Goal: Complete application form: Complete application form

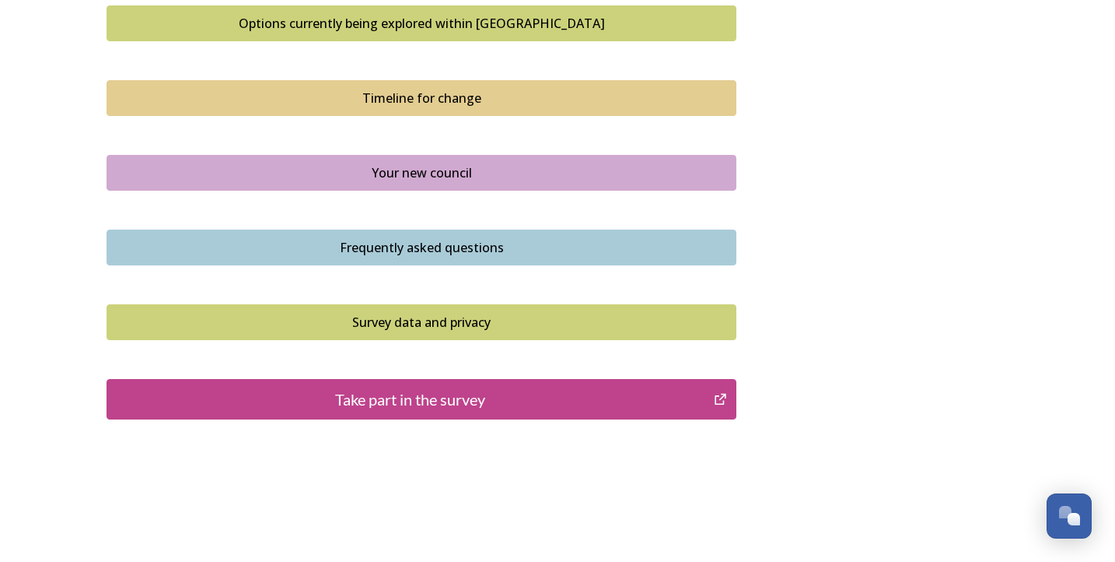
scroll to position [1084, 0]
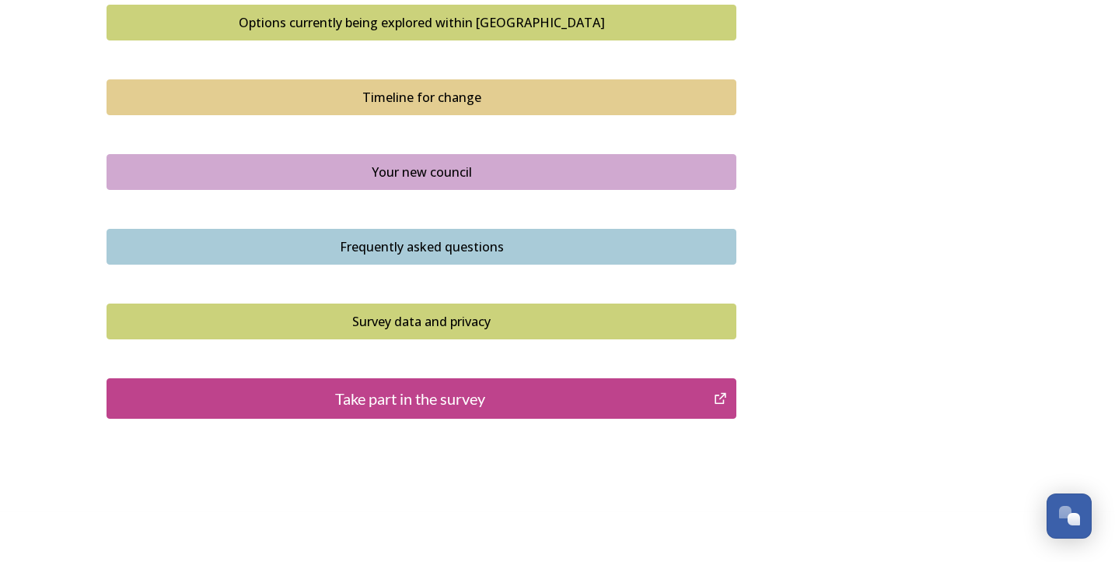
click at [547, 387] on div "Take part in the survey" at bounding box center [410, 398] width 590 height 23
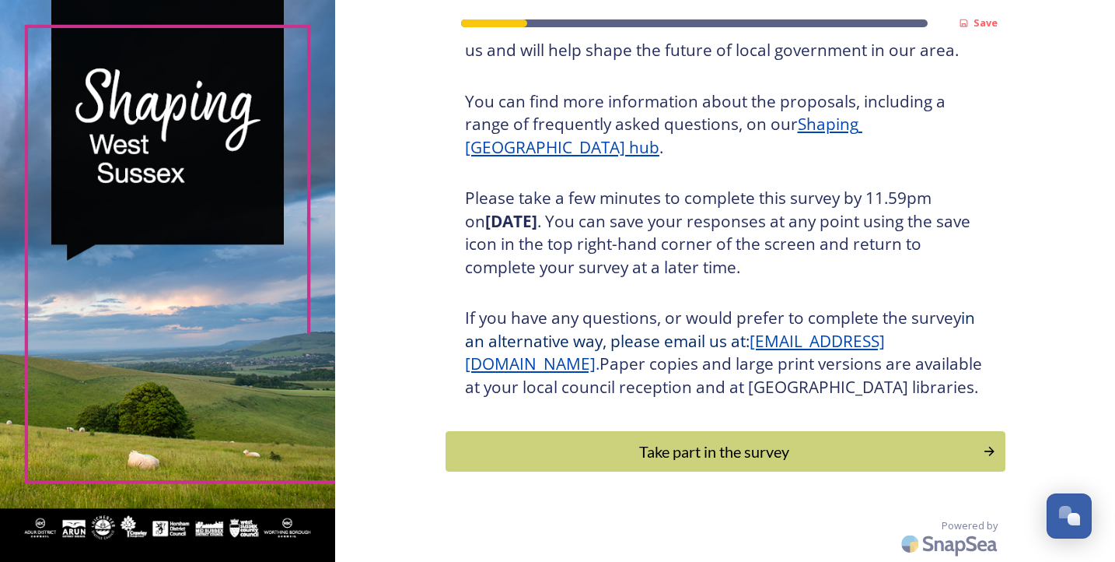
scroll to position [177, 0]
click at [657, 446] on div "Take part in the survey" at bounding box center [714, 450] width 526 height 23
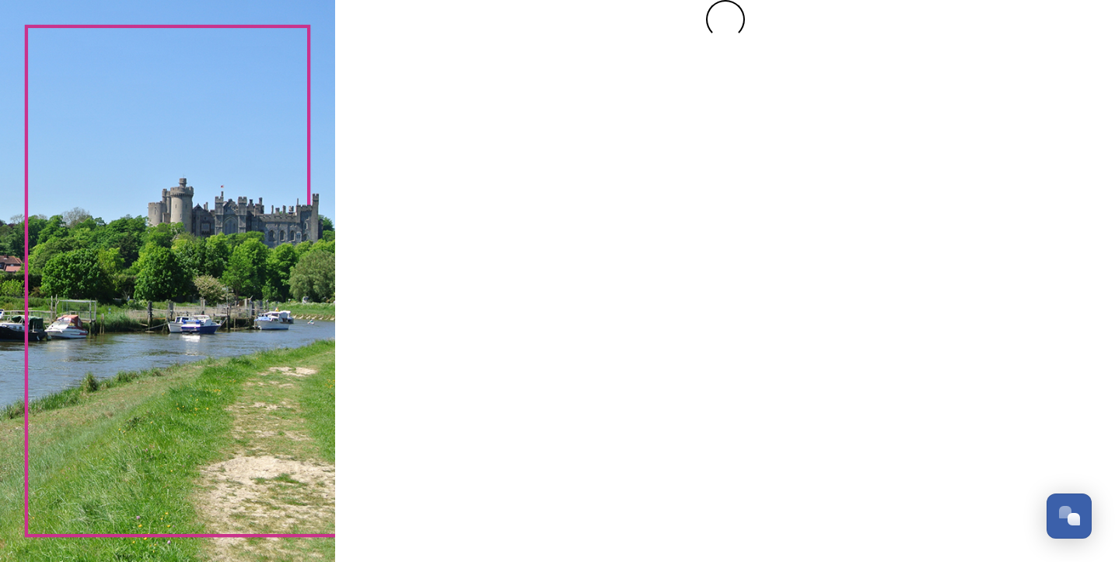
scroll to position [0, 0]
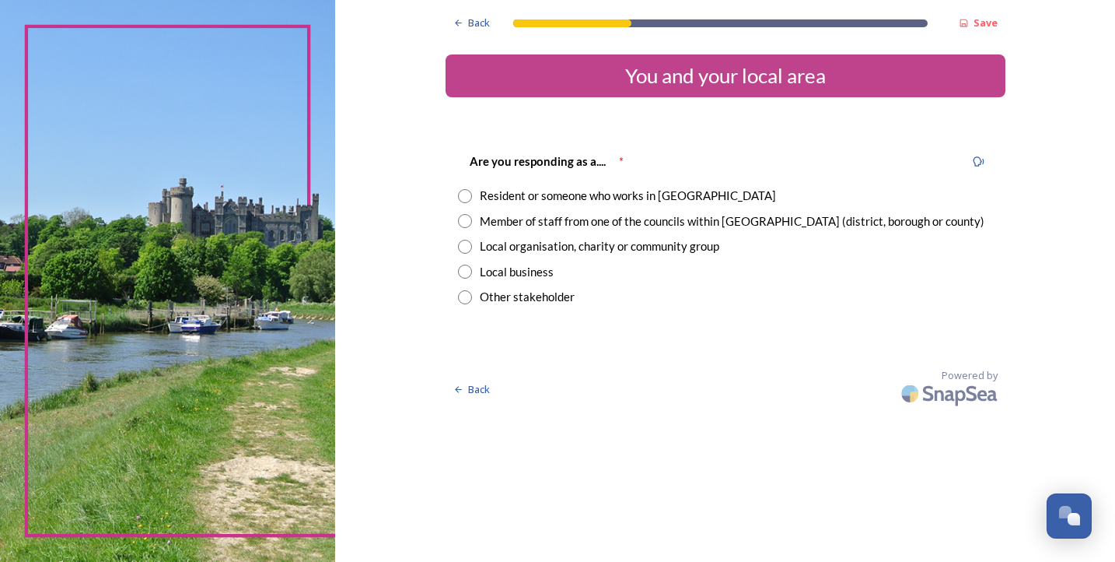
click at [472, 191] on input "radio" at bounding box center [465, 196] width 14 height 14
radio input "true"
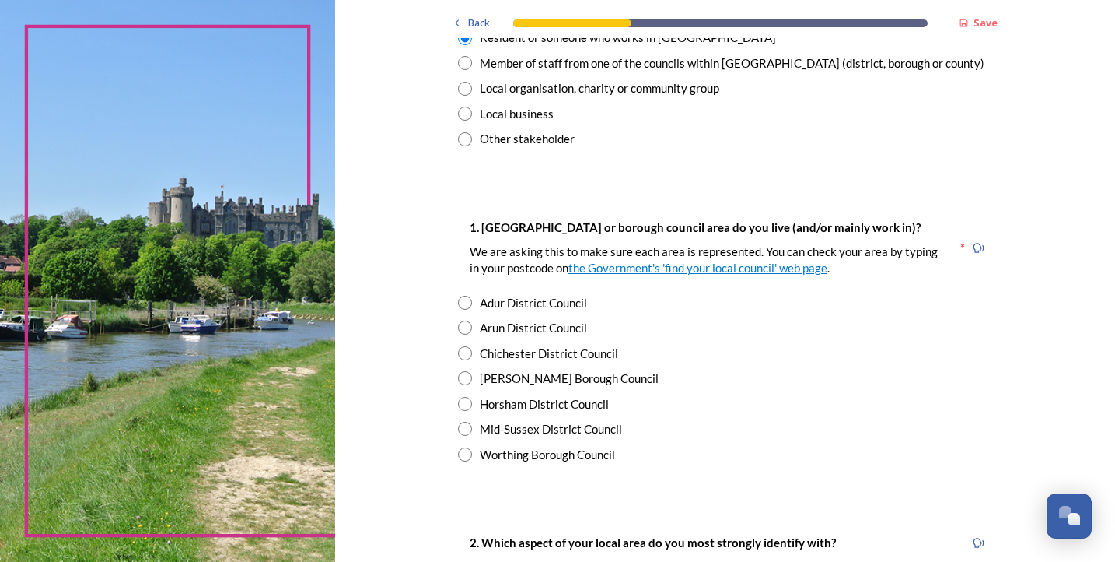
scroll to position [187, 0]
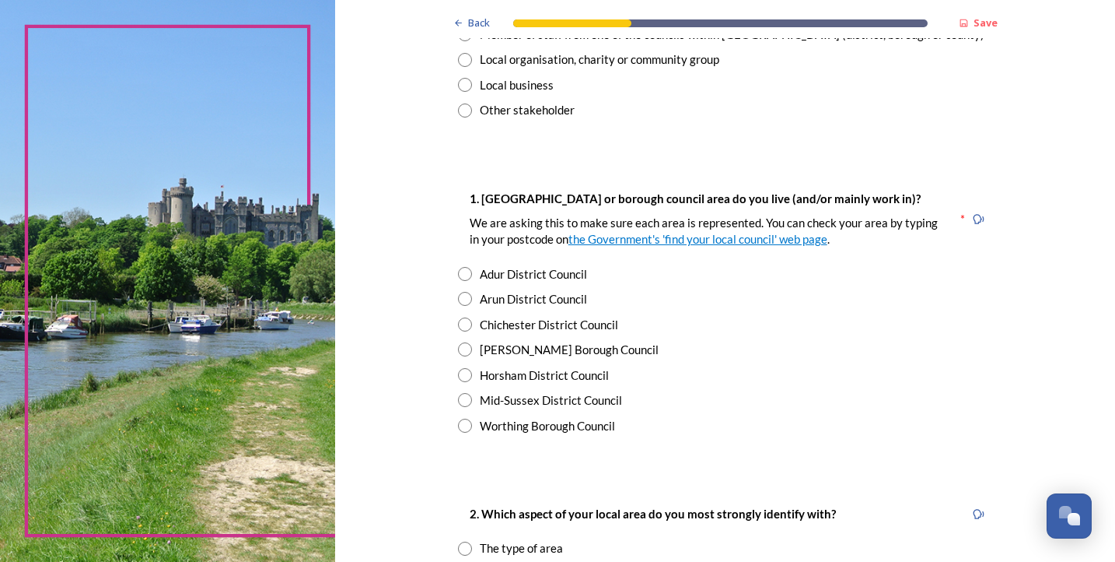
click at [472, 318] on input "radio" at bounding box center [465, 324] width 14 height 14
radio input "true"
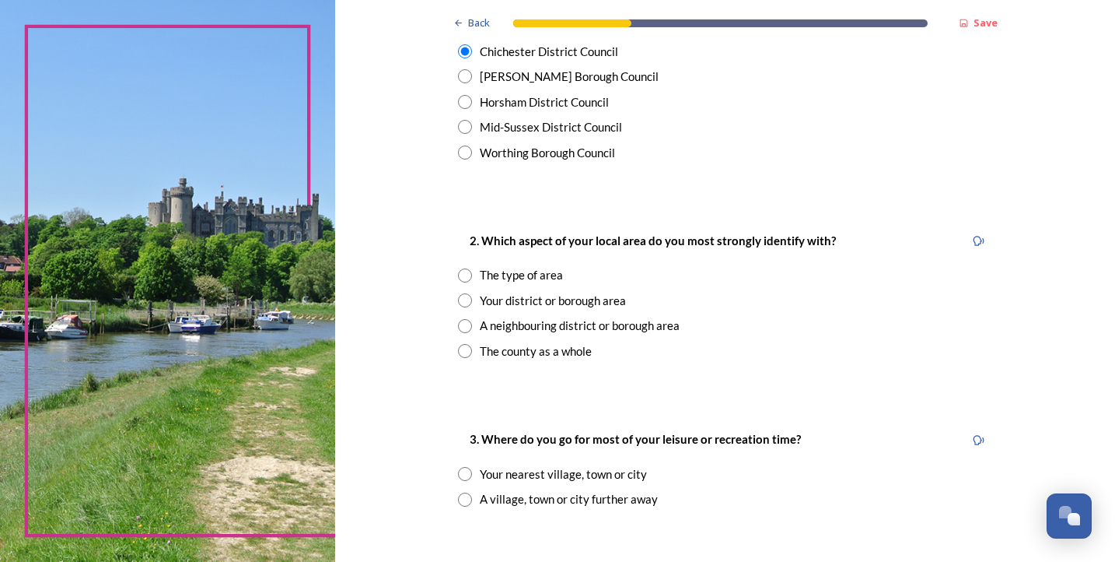
scroll to position [466, 0]
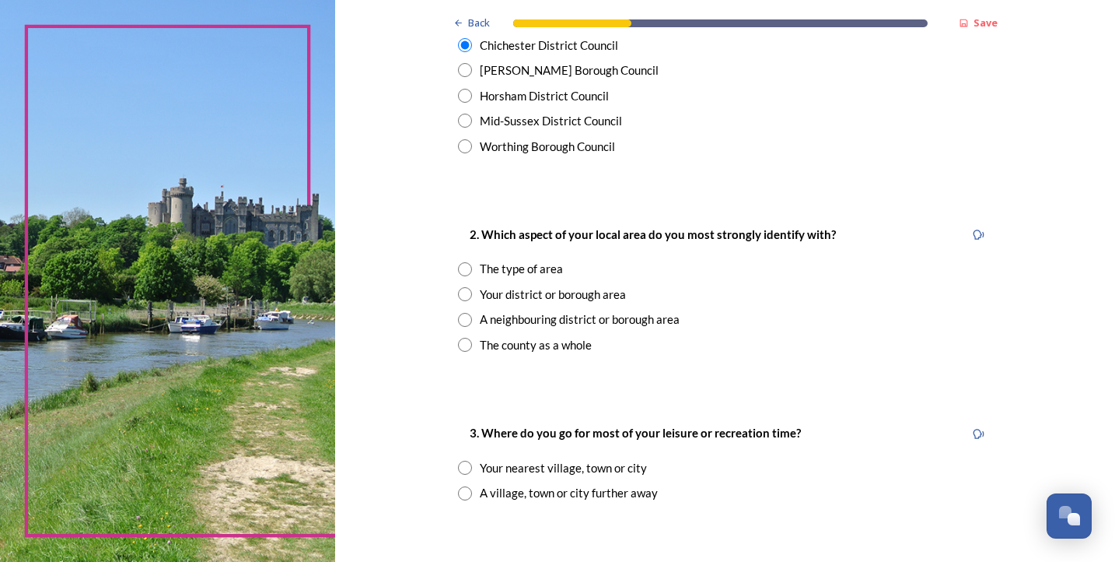
click at [472, 338] on input "radio" at bounding box center [465, 345] width 14 height 14
radio input "true"
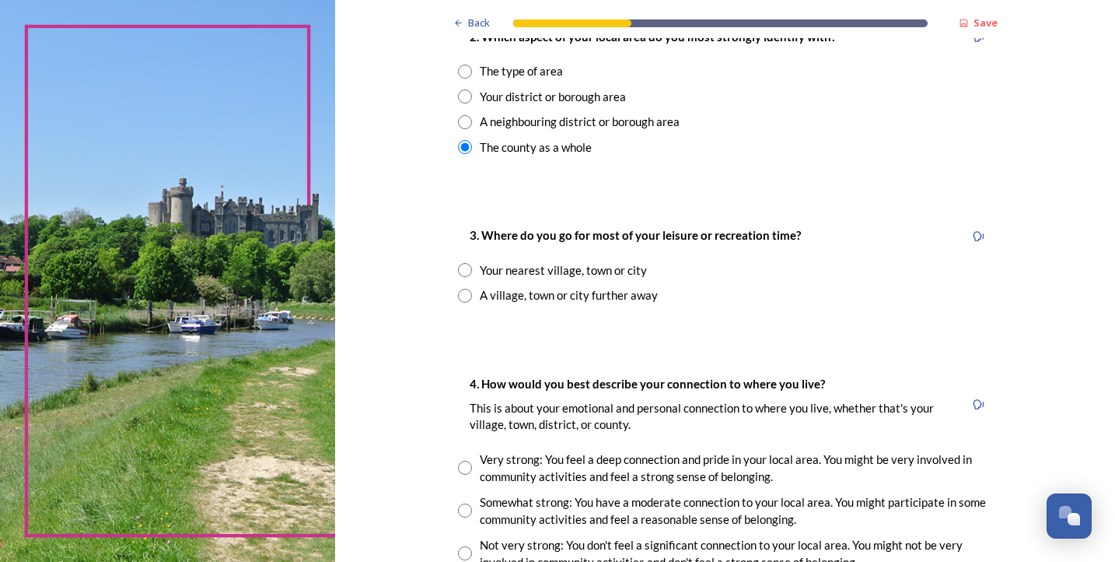
scroll to position [670, 0]
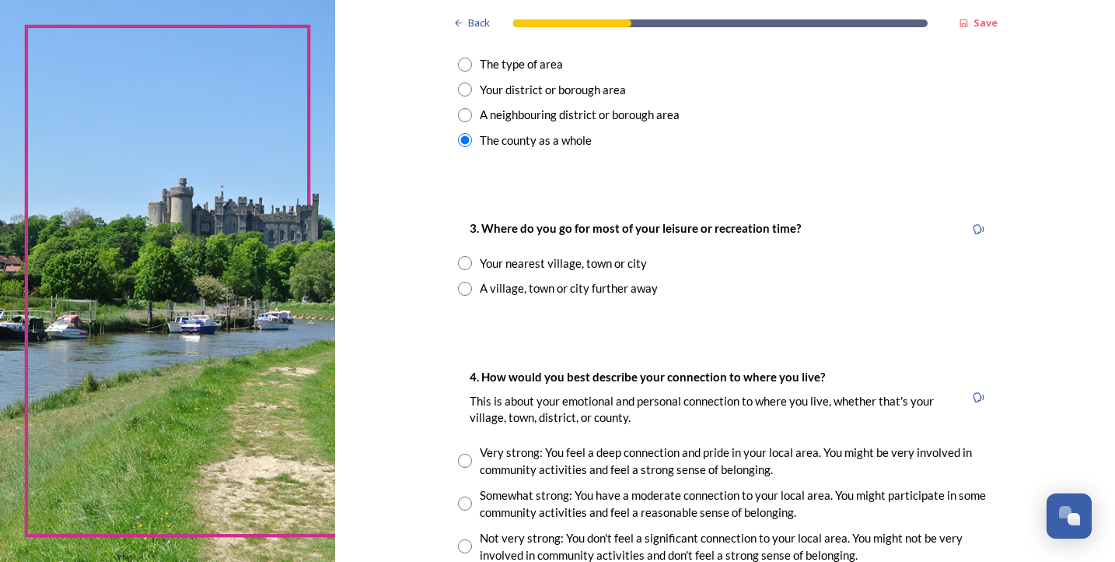
click at [472, 256] on input "radio" at bounding box center [465, 263] width 14 height 14
radio input "true"
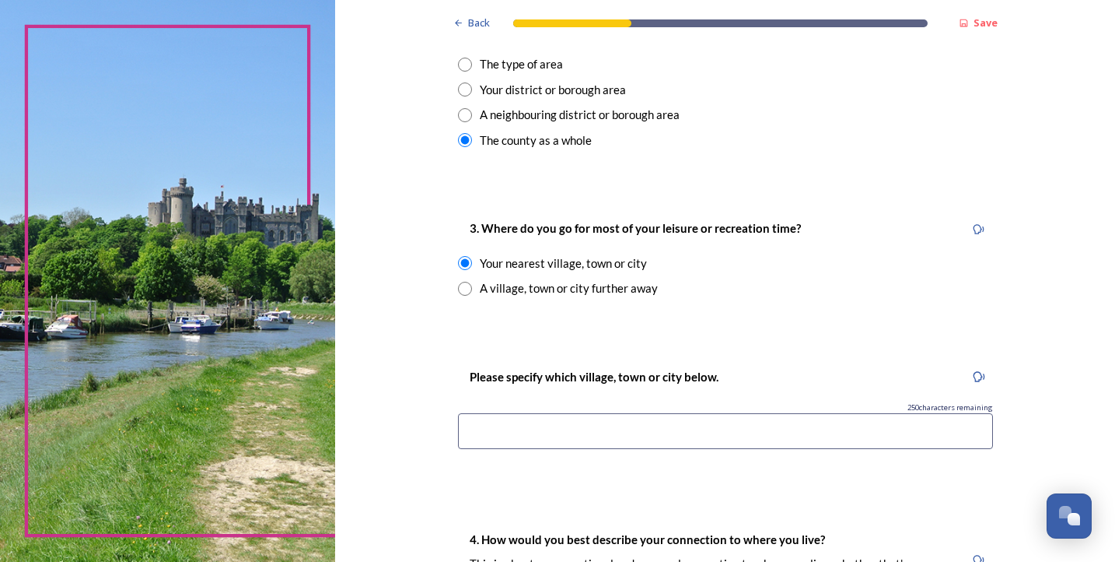
click at [598, 431] on input at bounding box center [725, 431] width 535 height 36
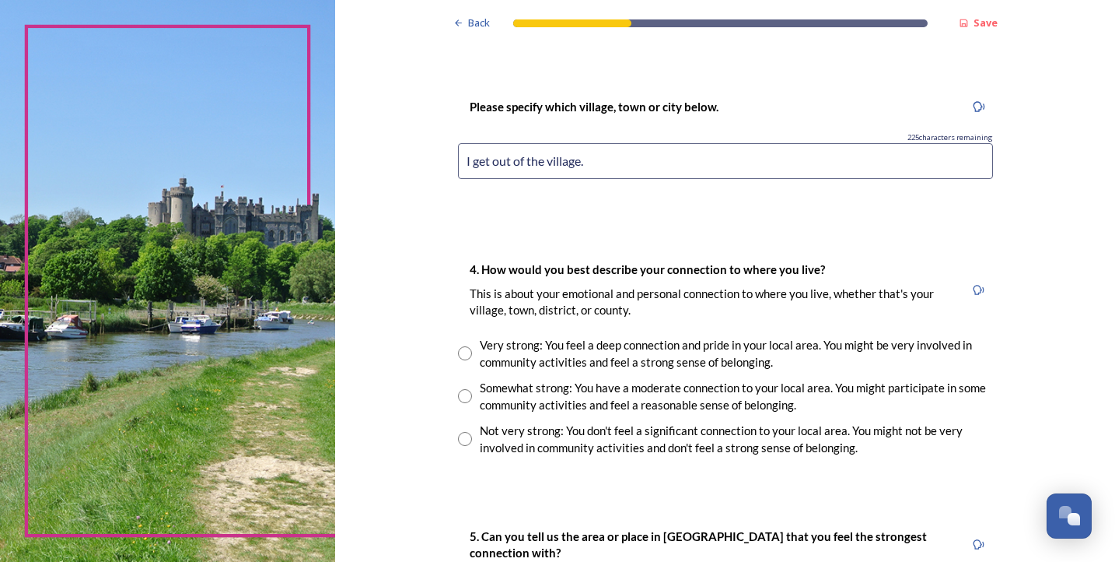
scroll to position [943, 0]
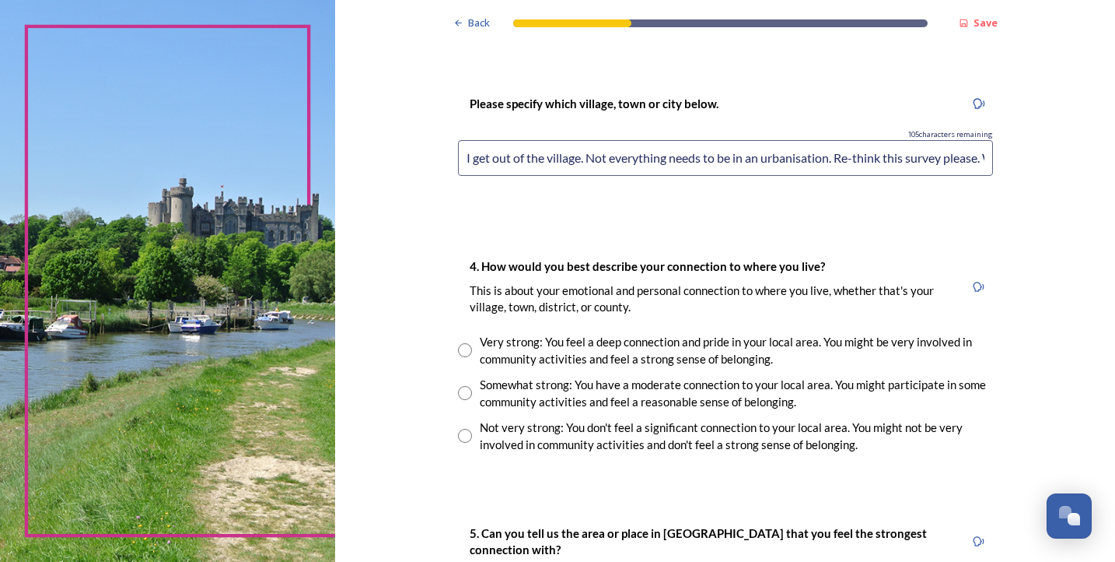
click at [970, 147] on input "I get out of the village. Not everything needs to be in an urbanisation. Re-thi…" at bounding box center [725, 158] width 535 height 36
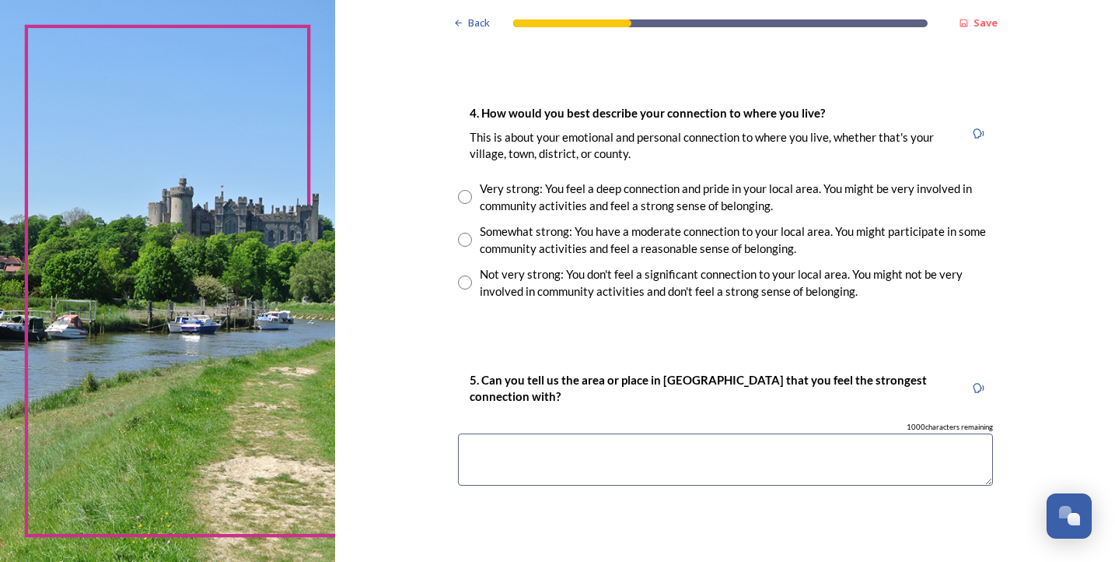
scroll to position [1097, 0]
type input "I get out of the village. Not everything needs to be in an urbanisation. Re-thi…"
click at [472, 275] on input "radio" at bounding box center [465, 282] width 14 height 14
radio input "true"
click at [515, 443] on textarea at bounding box center [725, 458] width 535 height 52
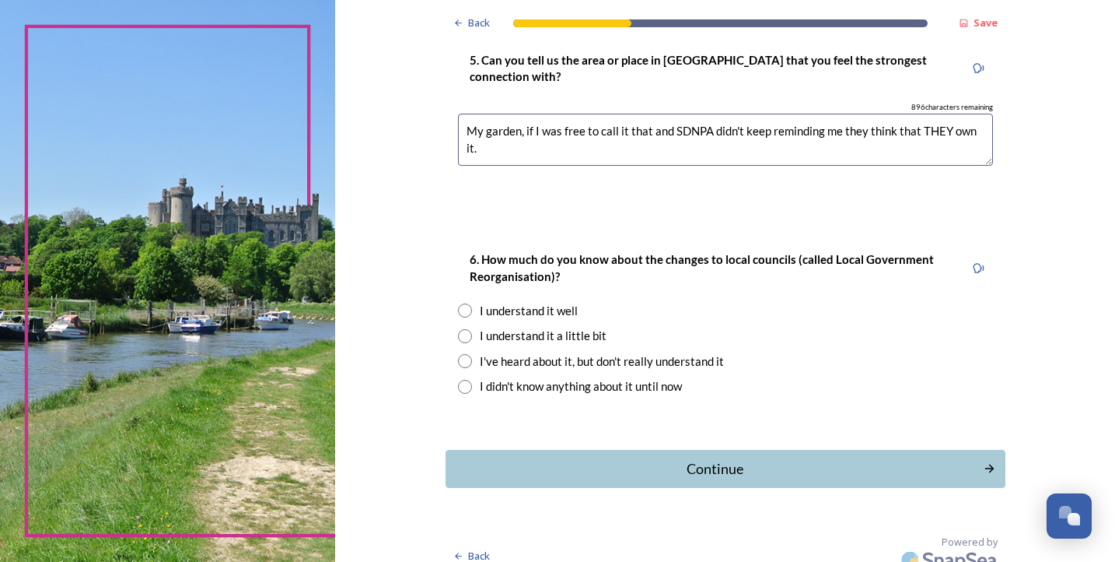
scroll to position [0, 0]
type textarea "My garden, if I was free to call it that and SDNPA didn't keep reminding me the…"
click at [472, 329] on input "radio" at bounding box center [465, 336] width 14 height 14
radio input "true"
click at [631, 458] on div "Continue" at bounding box center [714, 468] width 527 height 21
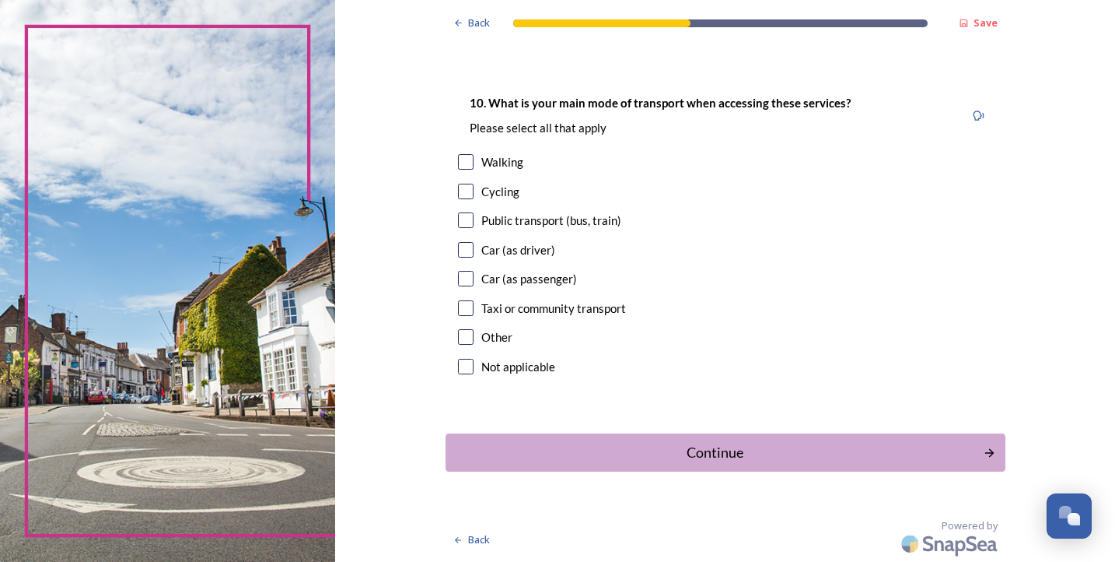
scroll to position [1388, 0]
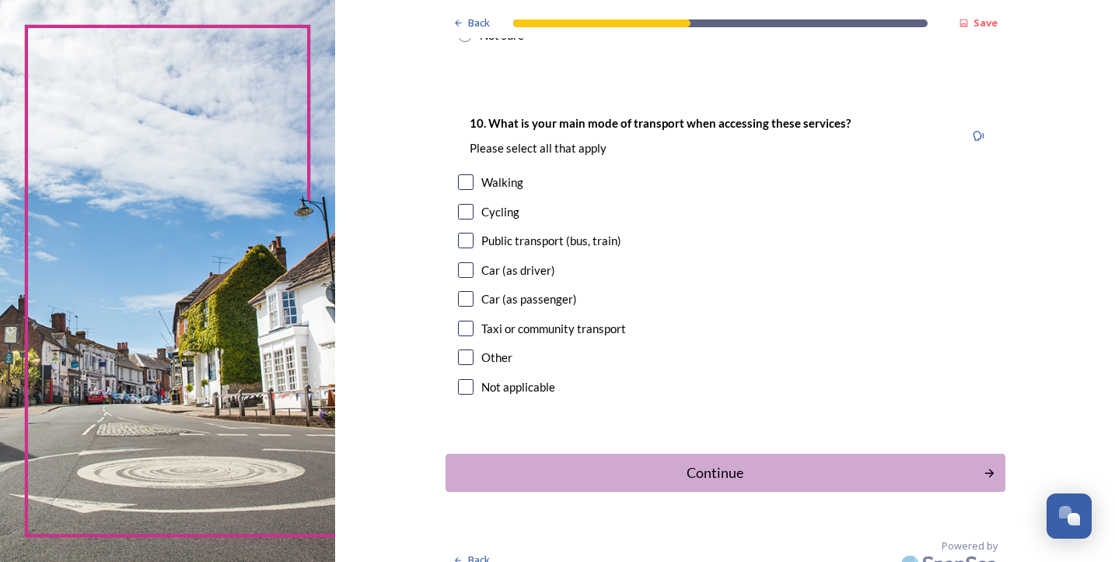
click at [474, 349] on input "checkbox" at bounding box center [466, 357] width 16 height 16
checkbox input "true"
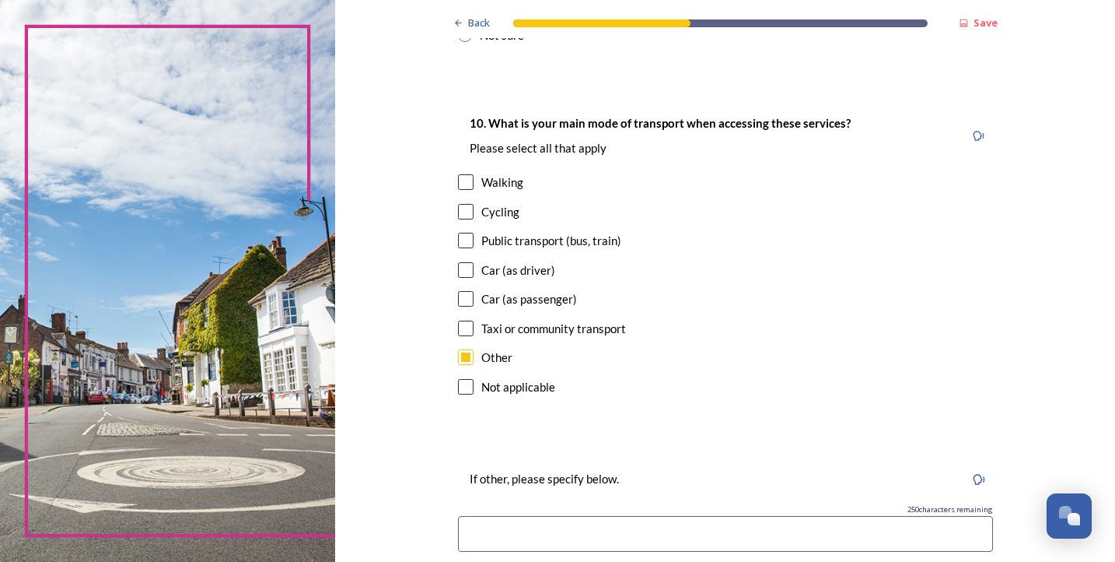
click at [474, 262] on input "checkbox" at bounding box center [466, 270] width 16 height 16
checkbox input "true"
click at [474, 174] on input "checkbox" at bounding box center [466, 182] width 16 height 16
checkbox input "true"
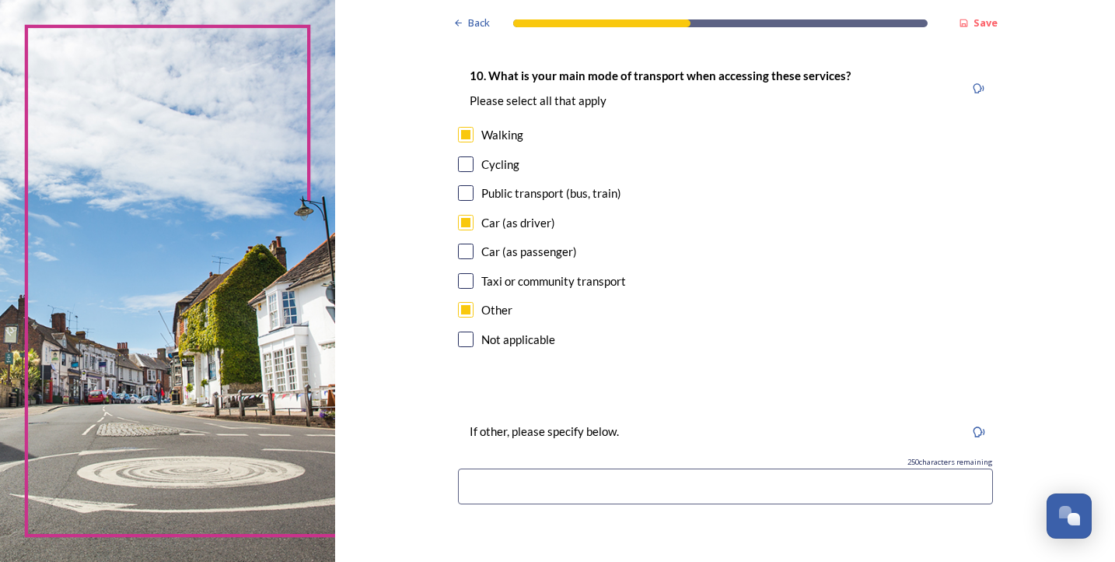
scroll to position [1444, 0]
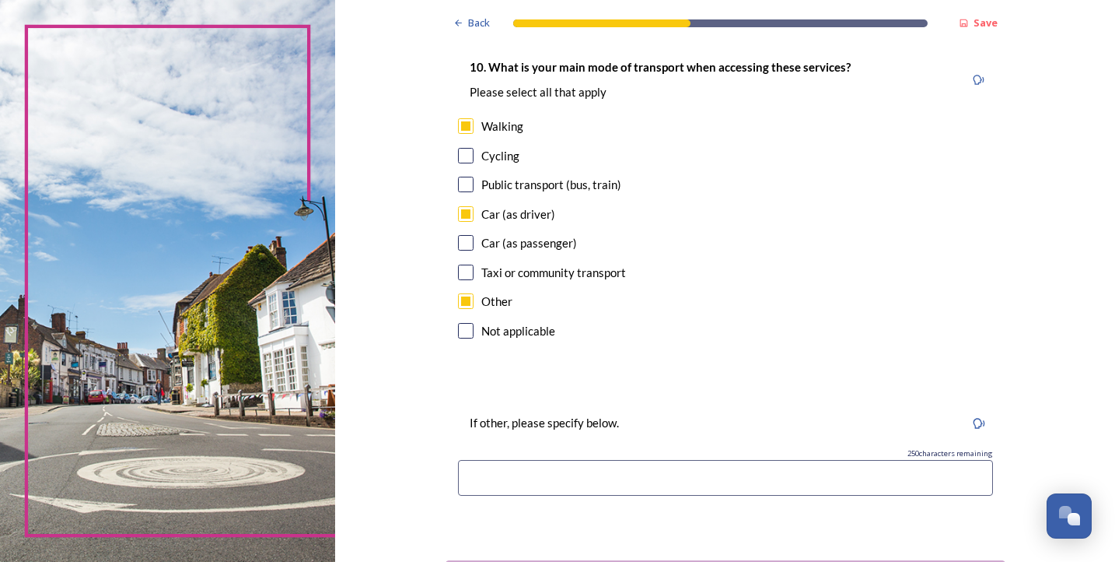
click at [558, 460] on input at bounding box center [725, 478] width 535 height 36
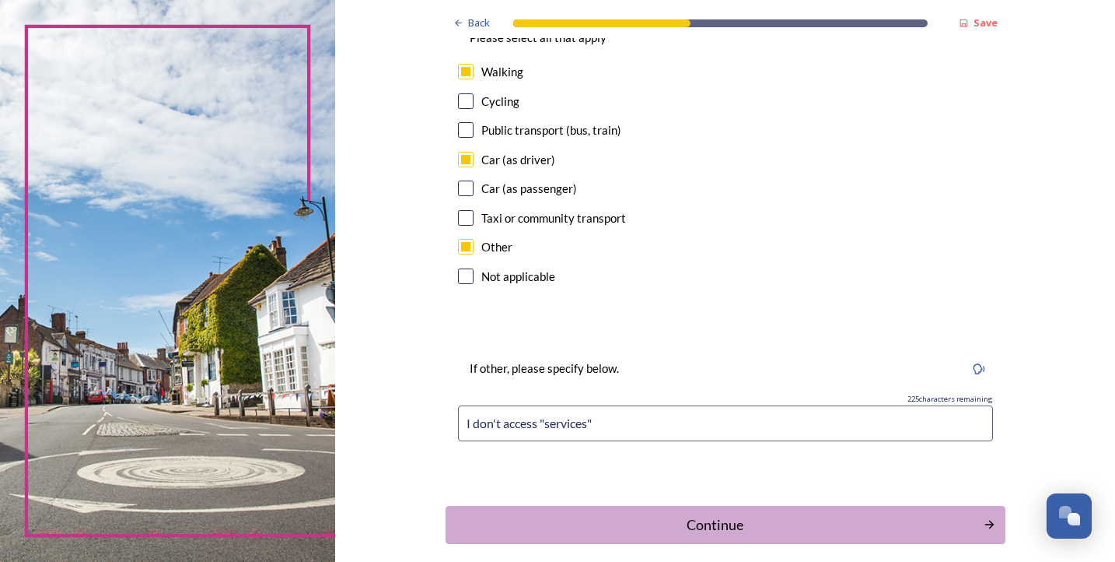
scroll to position [1502, 0]
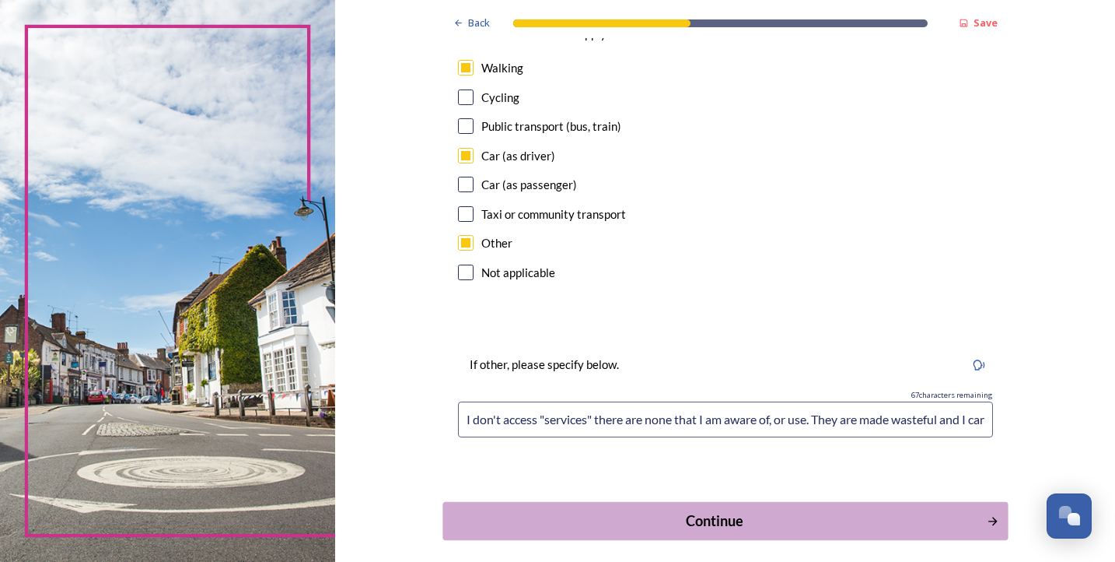
type input "I don't access "services" there are none that I am aware of, or use. They are m…"
click at [764, 510] on div "Continue" at bounding box center [714, 520] width 527 height 21
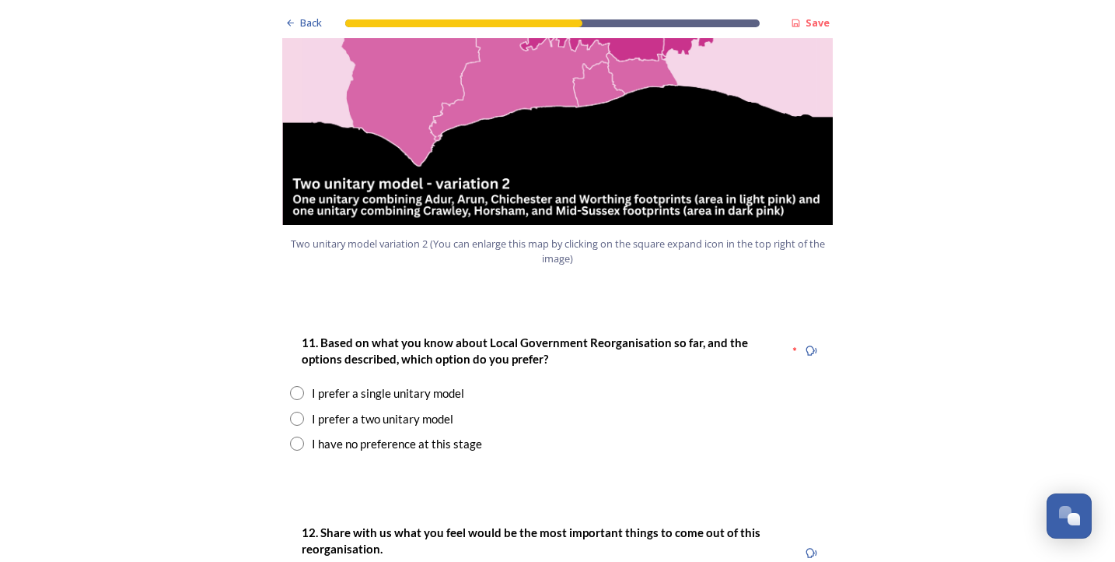
scroll to position [1850, 0]
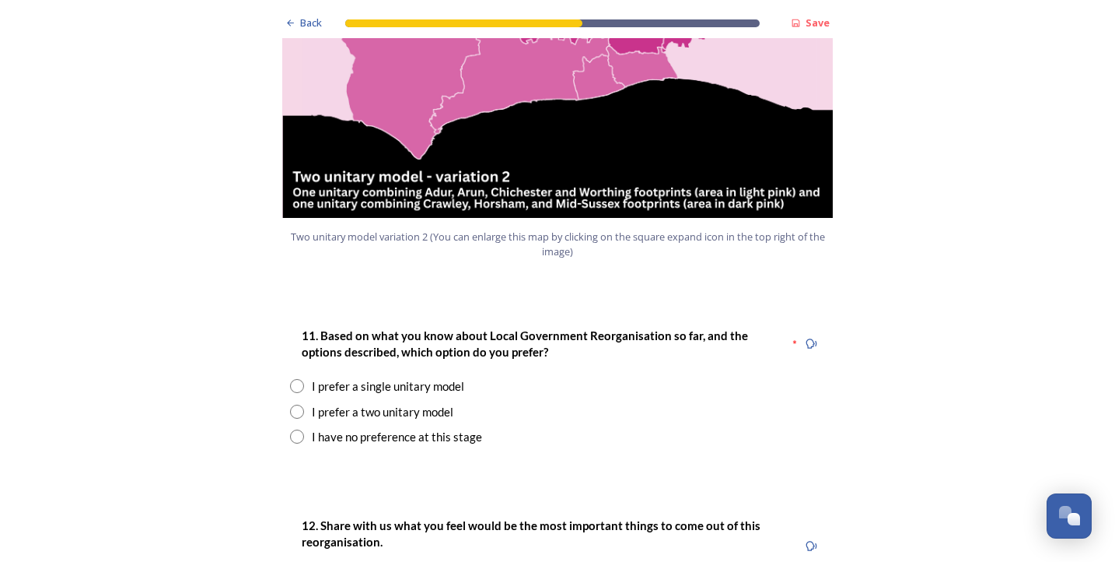
click at [297, 379] on input "radio" at bounding box center [297, 386] width 14 height 14
radio input "true"
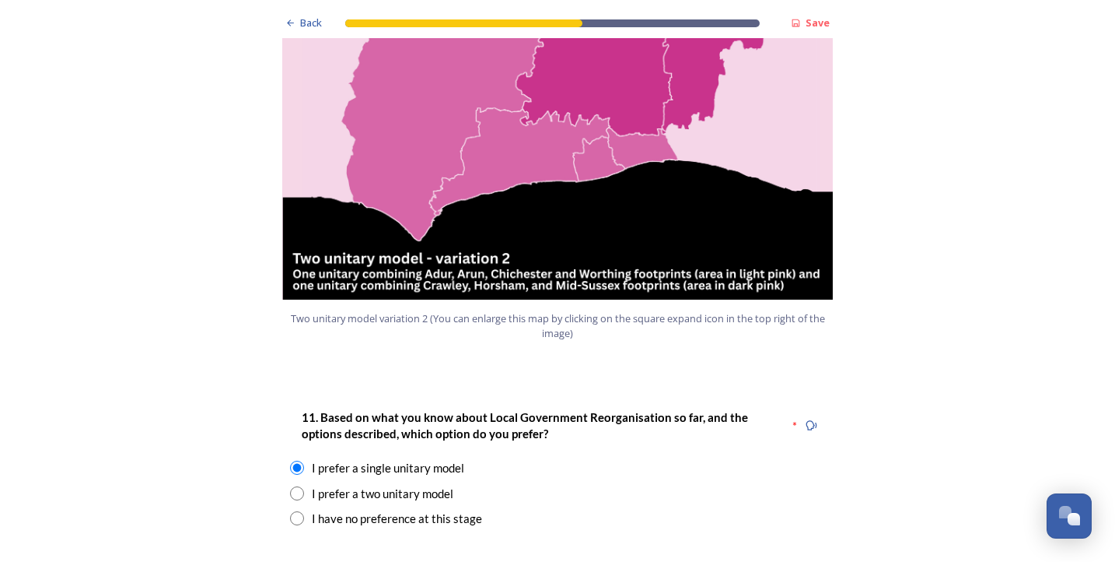
scroll to position [1764, 0]
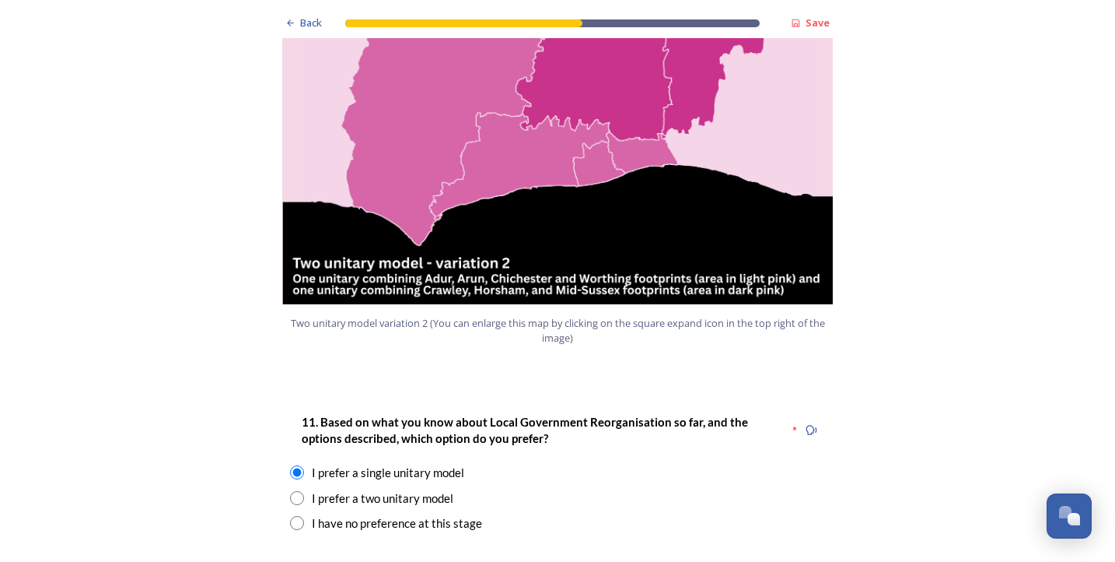
click at [299, 491] on input "radio" at bounding box center [297, 498] width 14 height 14
radio input "true"
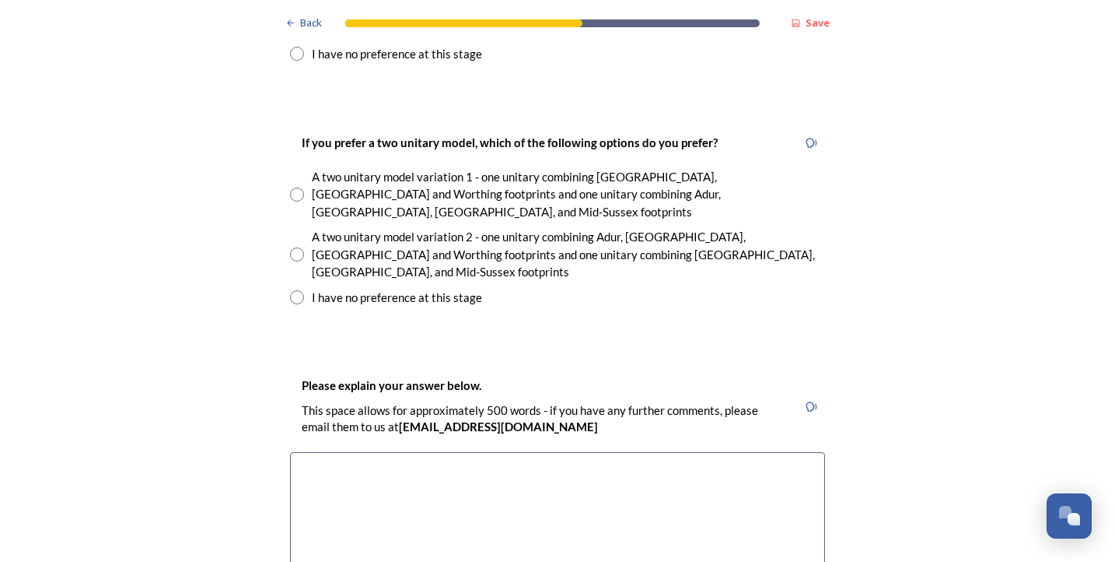
scroll to position [2231, 0]
click at [296, 189] on input "radio" at bounding box center [297, 196] width 14 height 14
radio input "true"
click at [372, 453] on textarea at bounding box center [557, 540] width 535 height 175
type textarea "W"
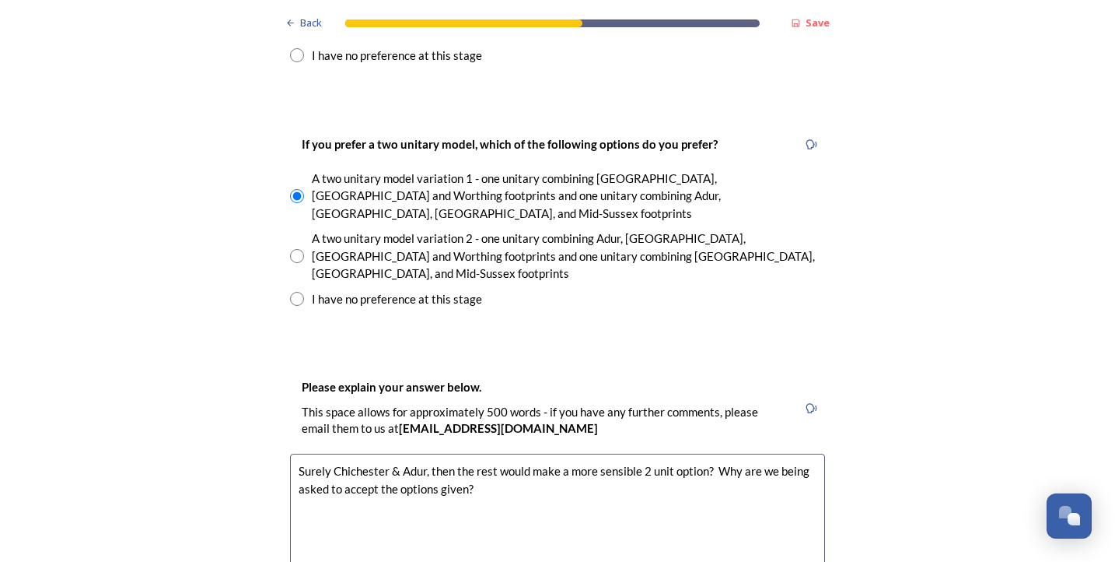
click at [719, 453] on textarea "Surely Chichester & Adur, then the rest would make a more sensible 2 unit optio…" at bounding box center [557, 540] width 535 height 175
click at [656, 453] on textarea "Surely Chichester & Adur, then the rest would make a more sensible 2 unit optio…" at bounding box center [557, 540] width 535 height 175
click at [594, 453] on textarea "Surely Chichester & Adur, then the rest would make a more sensible 2 unit optio…" at bounding box center [557, 540] width 535 height 175
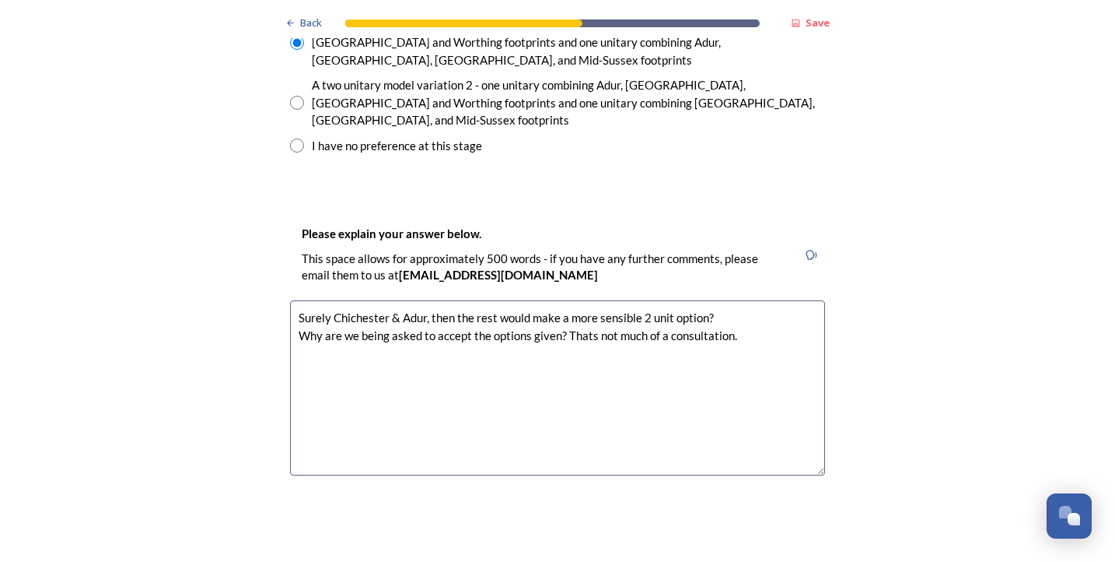
scroll to position [2393, 0]
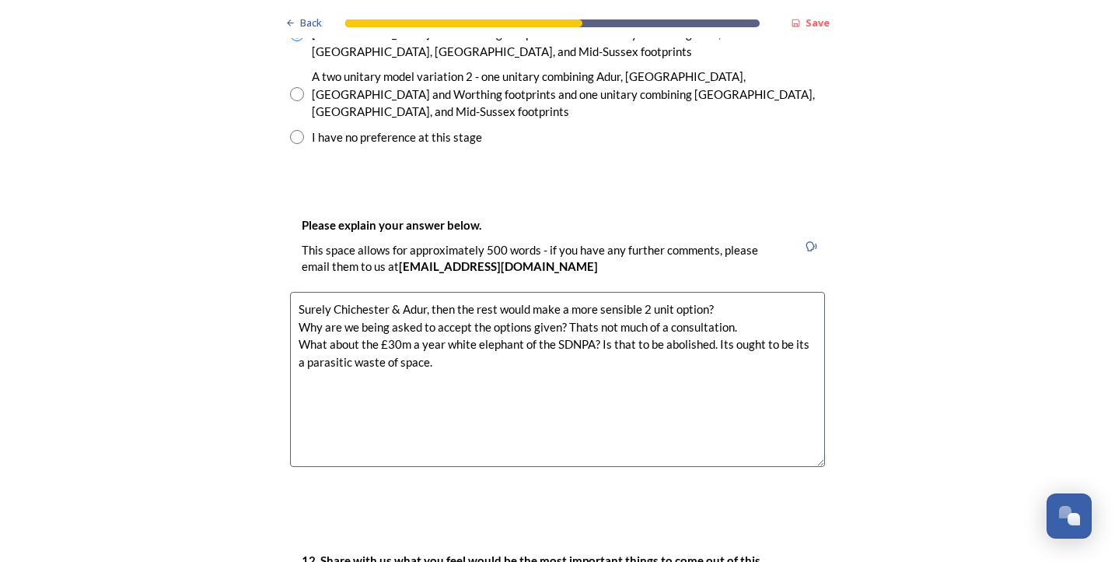
click at [730, 292] on textarea "Surely Chichester & Adur, then the rest would make a more sensible 2 unit optio…" at bounding box center [557, 379] width 535 height 175
click at [783, 292] on textarea "Surely Chichester & Adur, then the rest would make a more sensible 2 unit optio…" at bounding box center [557, 379] width 535 height 175
click at [430, 292] on textarea "Surely Chichester & Adur, then the rest would make a more sensible 2 unit optio…" at bounding box center [557, 379] width 535 height 175
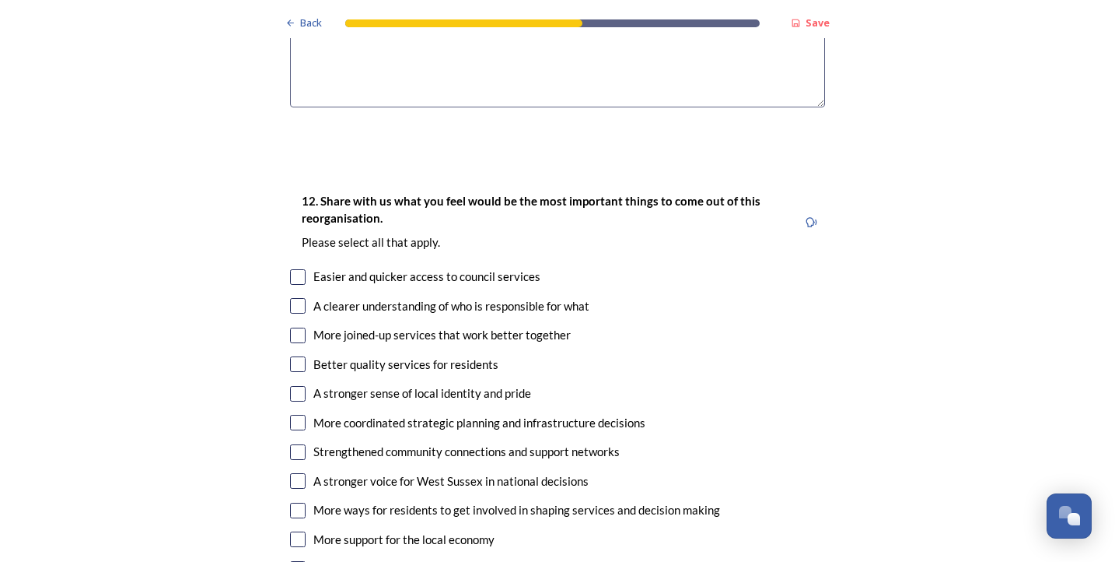
scroll to position [2756, 0]
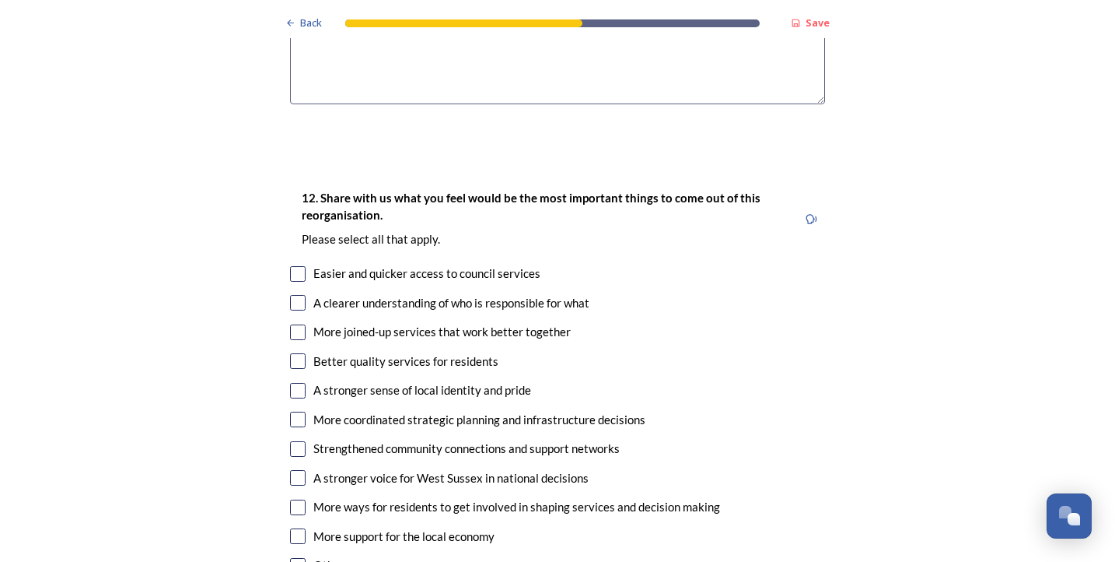
type textarea "Surely Chichester & Adur, then the rest would make a more sensible 2 unit optio…"
click at [301, 324] on input "checkbox" at bounding box center [298, 332] width 16 height 16
checkbox input "true"
click at [299, 411] on input "checkbox" at bounding box center [298, 419] width 16 height 16
checkbox input "true"
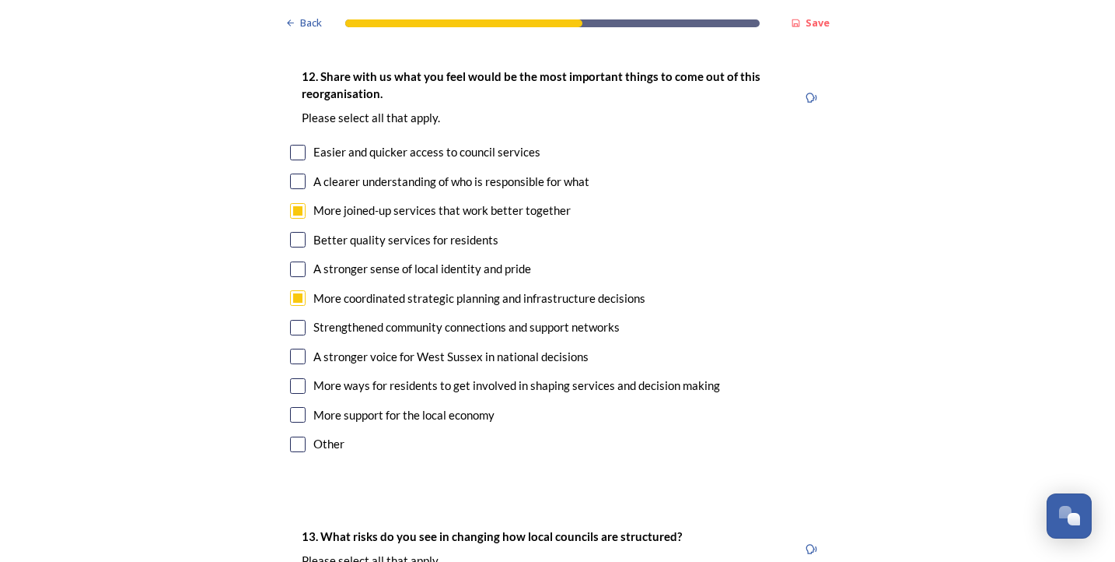
scroll to position [2879, 0]
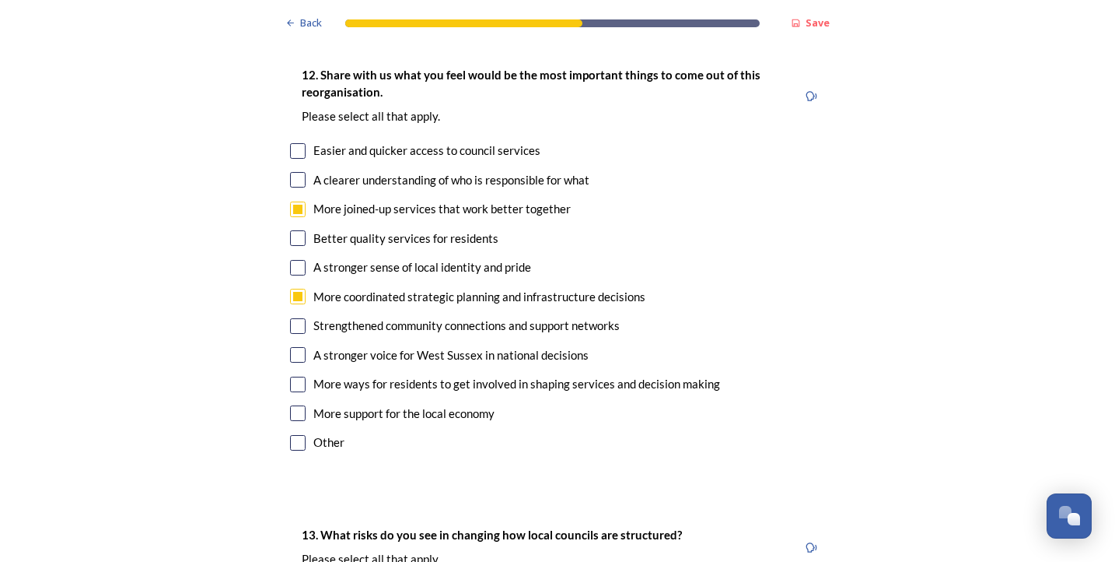
click at [296, 435] on input "checkbox" at bounding box center [298, 443] width 16 height 16
checkbox input "true"
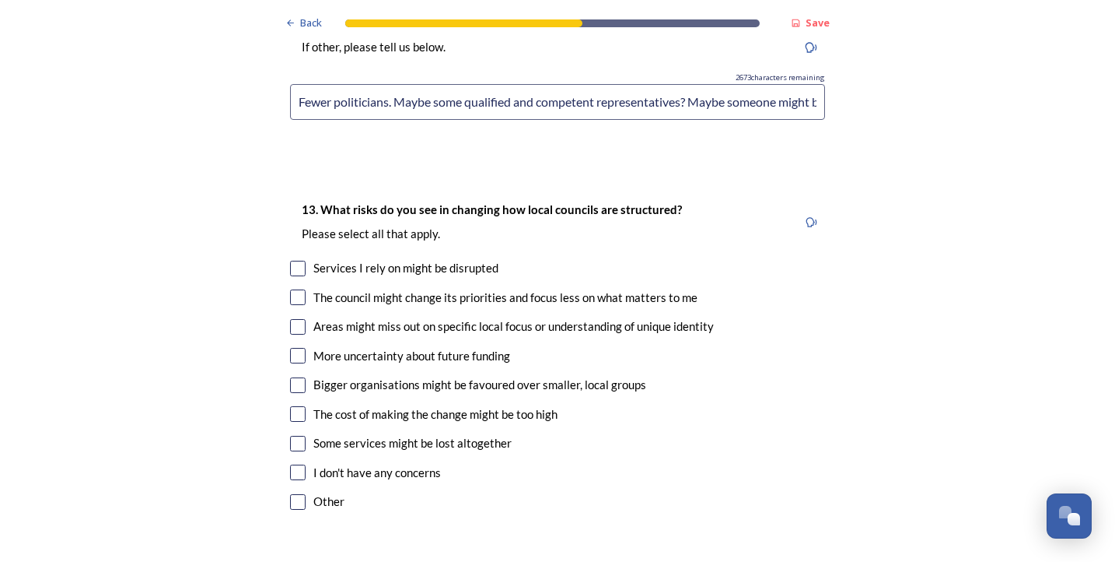
scroll to position [3367, 0]
type input "Fewer politicians. Maybe some qualified and competent representatives? Maybe so…"
click at [295, 493] on input "checkbox" at bounding box center [298, 501] width 16 height 16
checkbox input "true"
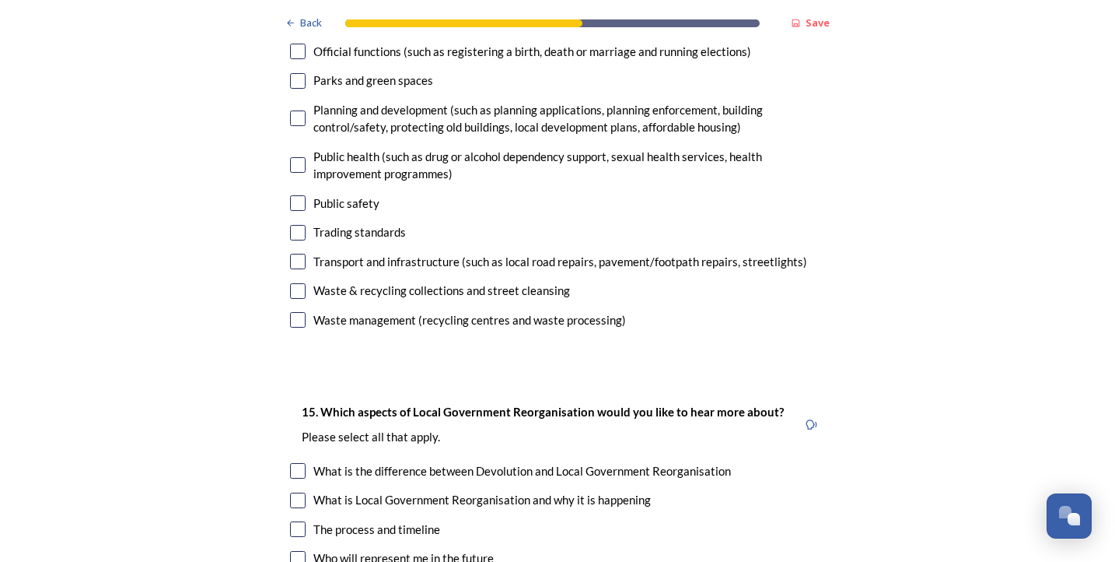
scroll to position [4520, 0]
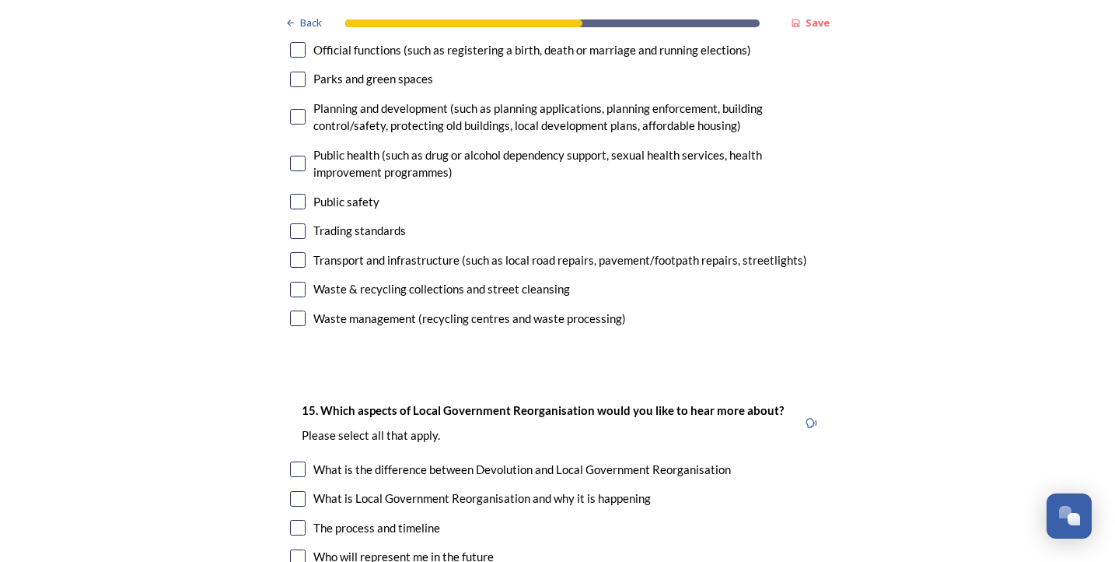
type input "It depends if the project it rationalised, data driven and properly planned by …"
click at [294, 282] on input "checkbox" at bounding box center [298, 290] width 16 height 16
checkbox input "true"
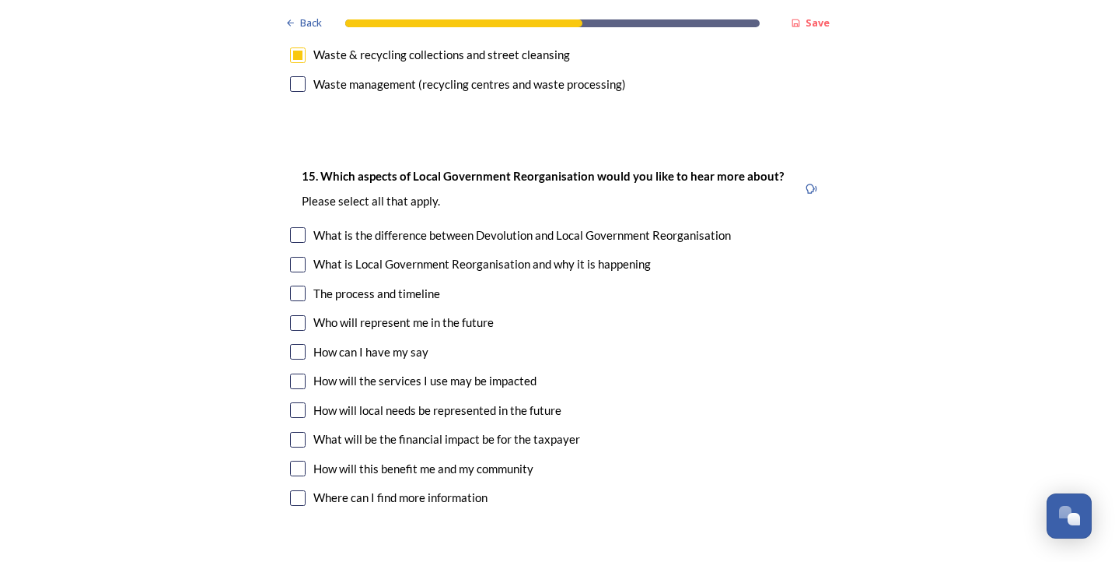
scroll to position [4755, 0]
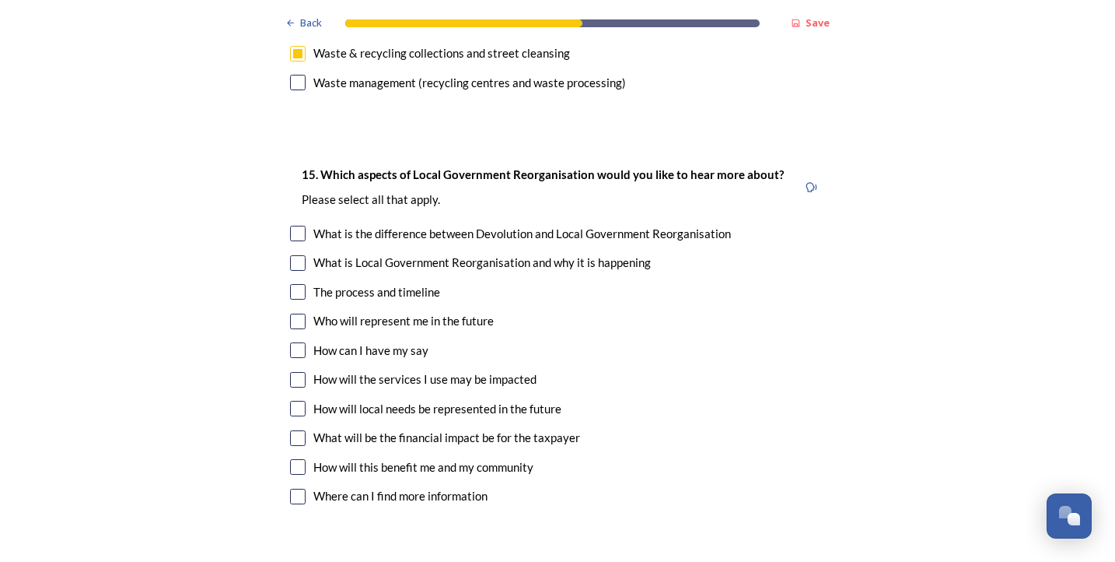
click at [296, 342] on input "checkbox" at bounding box center [298, 350] width 16 height 16
checkbox input "true"
click at [296, 459] on input "checkbox" at bounding box center [298, 467] width 16 height 16
checkbox input "false"
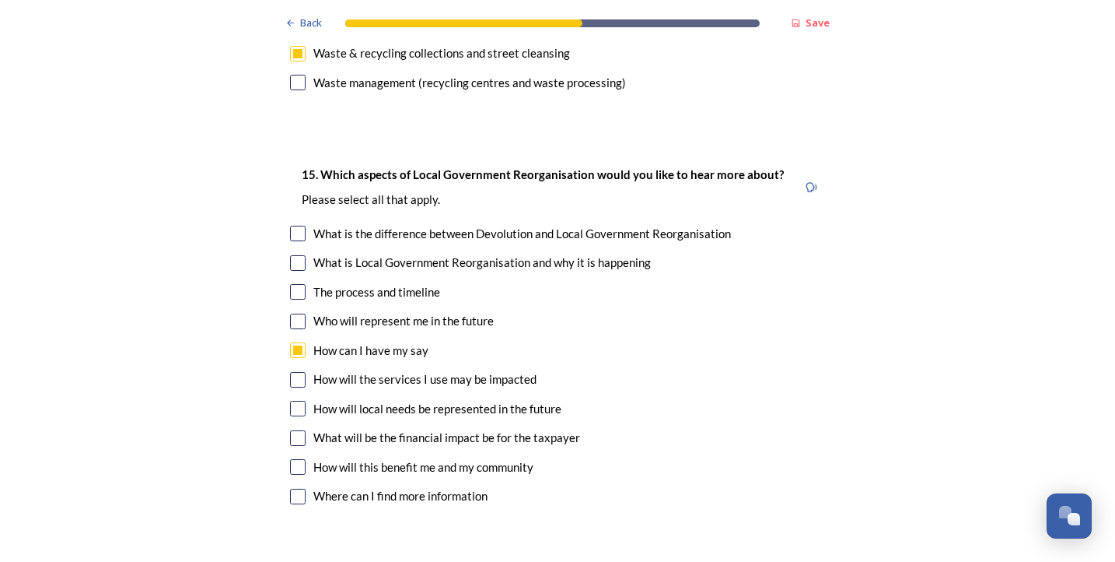
click at [298, 430] on input "checkbox" at bounding box center [298, 438] width 16 height 16
checkbox input "true"
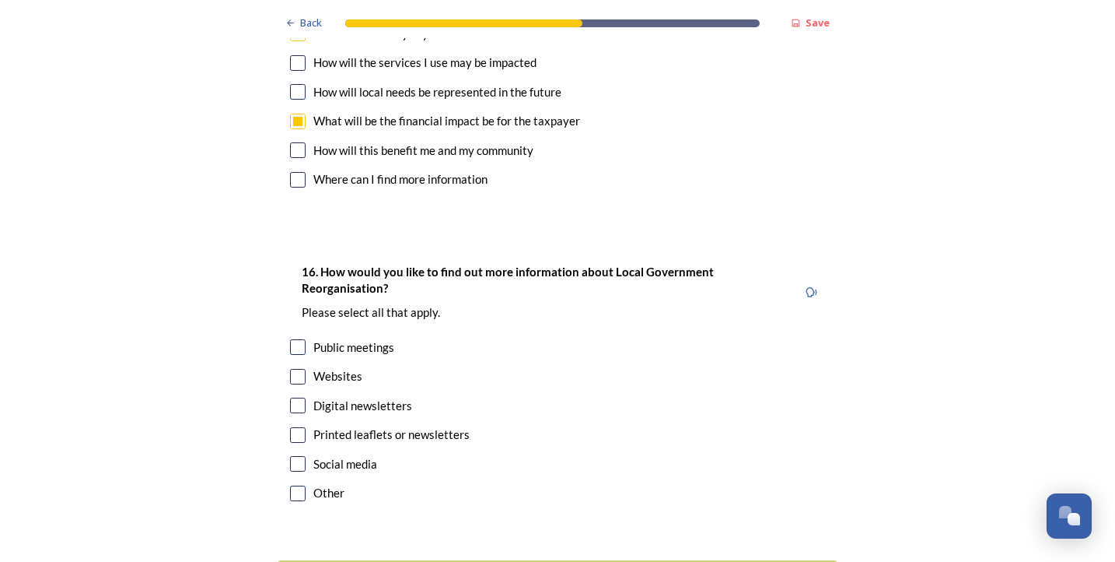
scroll to position [5071, 0]
click at [299, 369] on input "checkbox" at bounding box center [298, 377] width 16 height 16
checkbox input "true"
click at [298, 486] on input "checkbox" at bounding box center [298, 494] width 16 height 16
checkbox input "true"
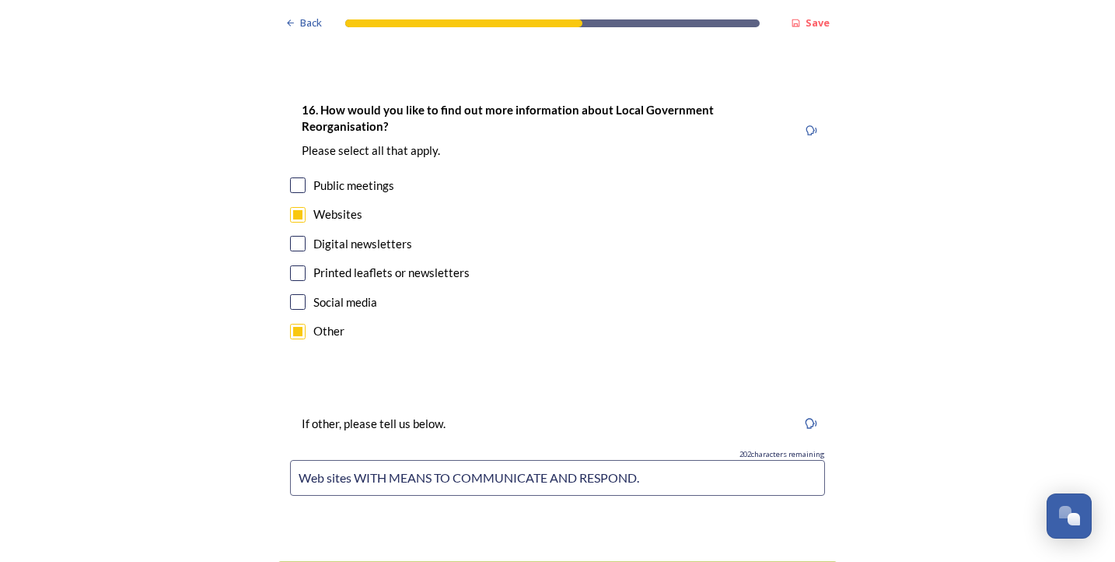
scroll to position [0, 0]
type input "Web sites WITH MEANS TO COMMUNICATE AND RESPOND."
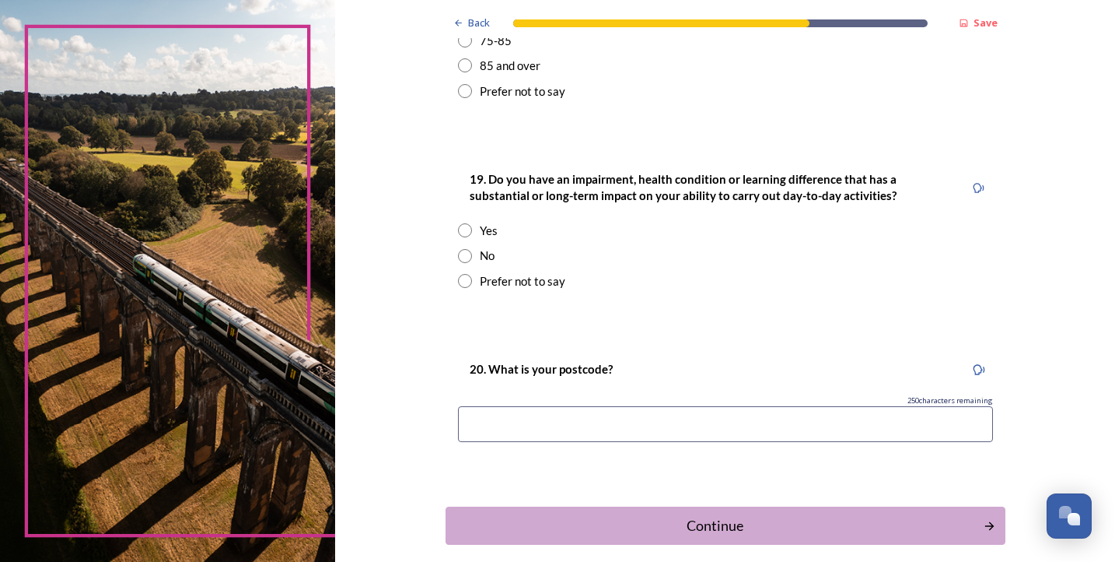
scroll to position [715, 0]
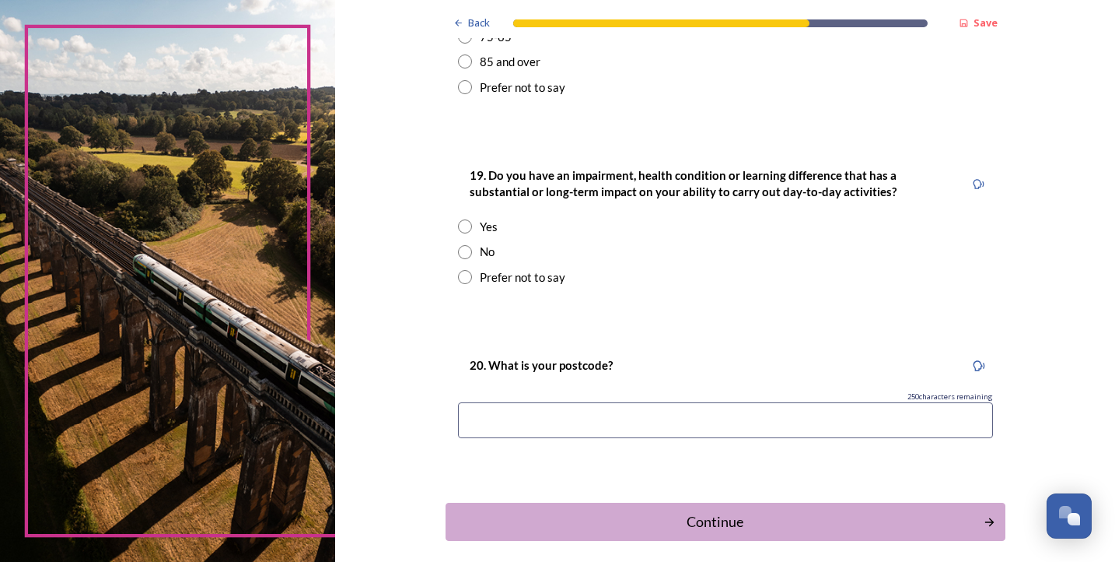
click at [495, 406] on input at bounding box center [725, 420] width 535 height 36
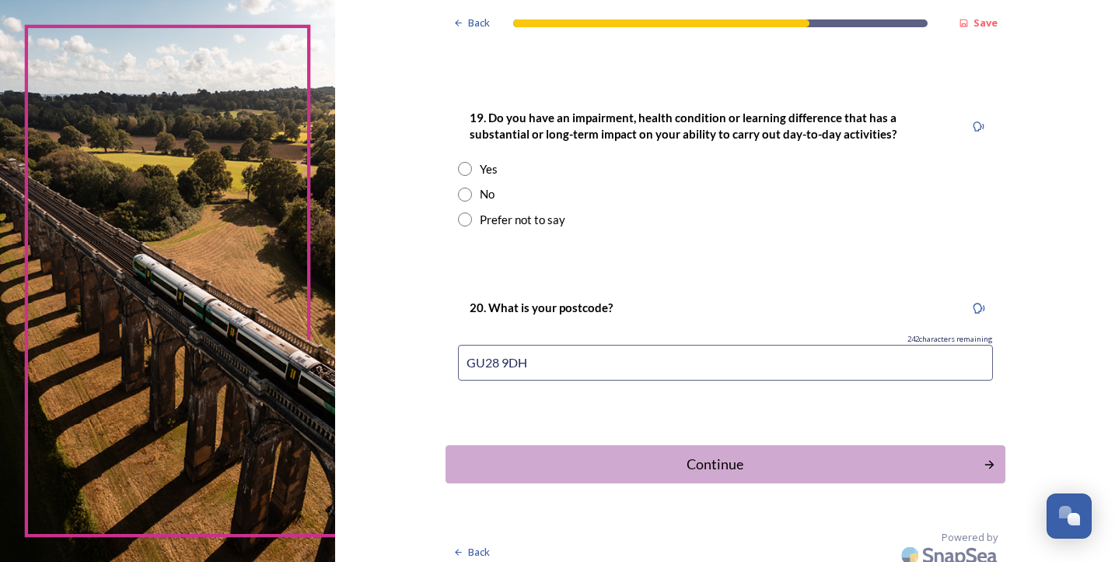
scroll to position [772, 0]
type input "GU28 9DH"
click at [719, 454] on div "Continue" at bounding box center [714, 464] width 527 height 21
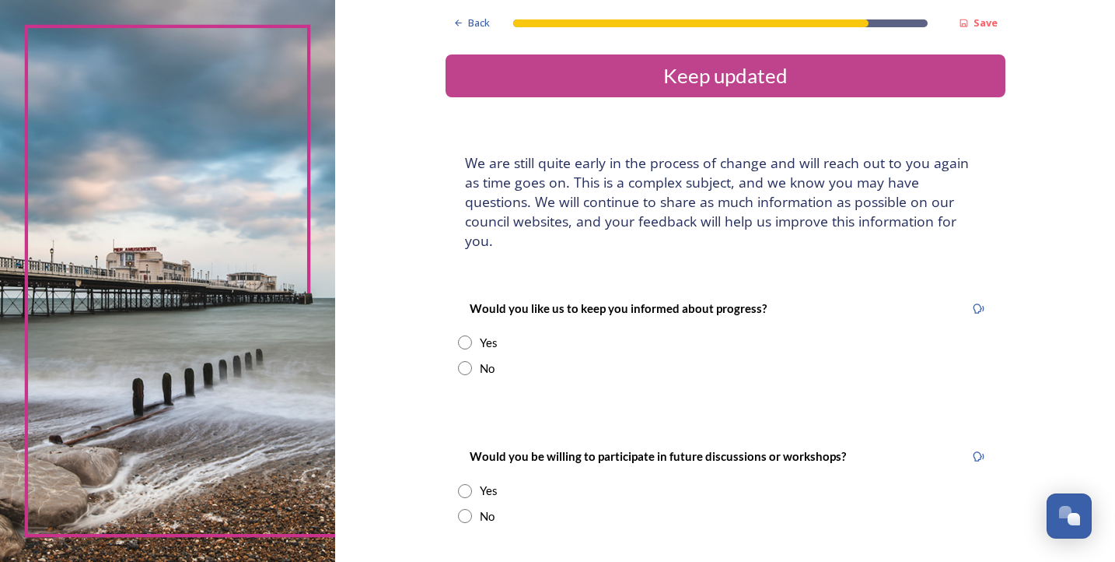
click at [472, 335] on input "radio" at bounding box center [465, 342] width 14 height 14
radio input "true"
click at [530, 481] on input at bounding box center [725, 499] width 535 height 36
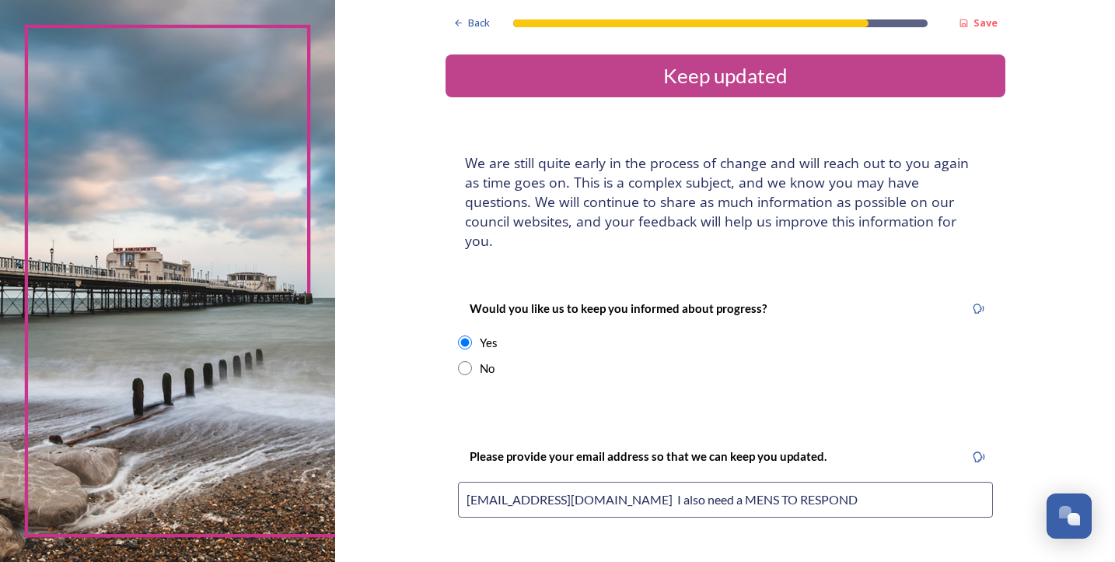
click at [789, 481] on input "[EMAIL_ADDRESS][DOMAIN_NAME] I also need a MENS TO RESPOND" at bounding box center [725, 499] width 535 height 36
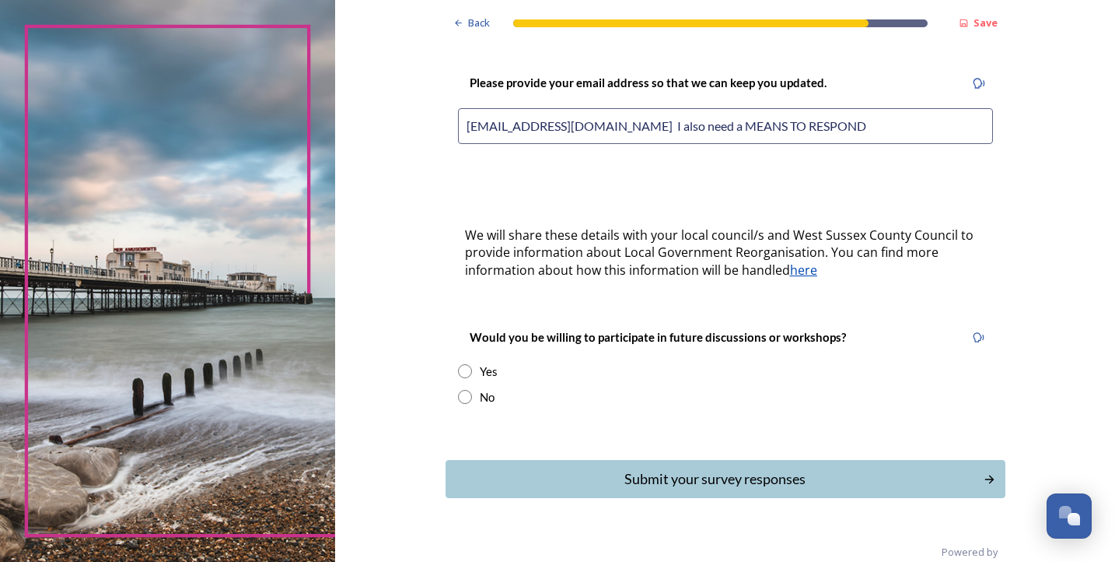
type input "[EMAIL_ADDRESS][DOMAIN_NAME] I also need a MEANS TO RESPOND"
click at [472, 364] on input "radio" at bounding box center [465, 371] width 14 height 14
radio input "true"
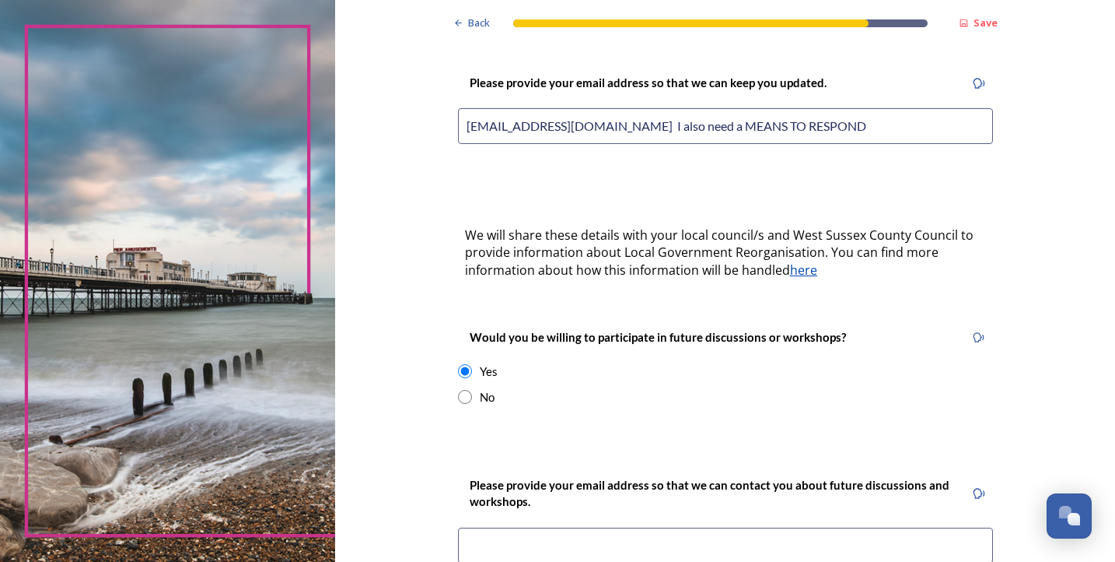
type input "[EMAIL_ADDRESS][DOMAIN_NAME]"
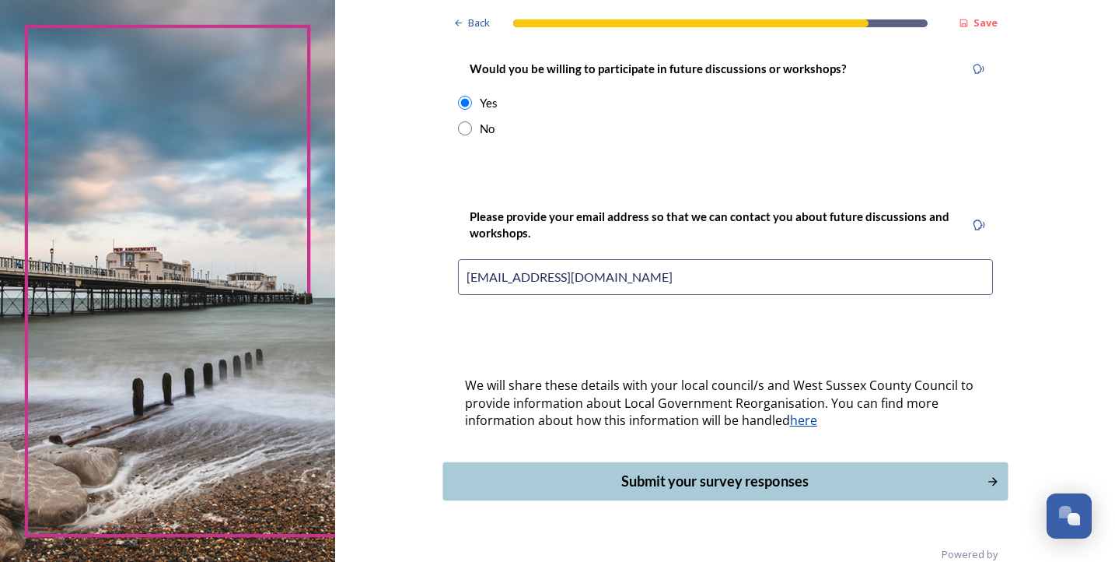
click at [781, 471] on div "Submit your survey responses" at bounding box center [714, 481] width 527 height 21
